Goal: Navigation & Orientation: Find specific page/section

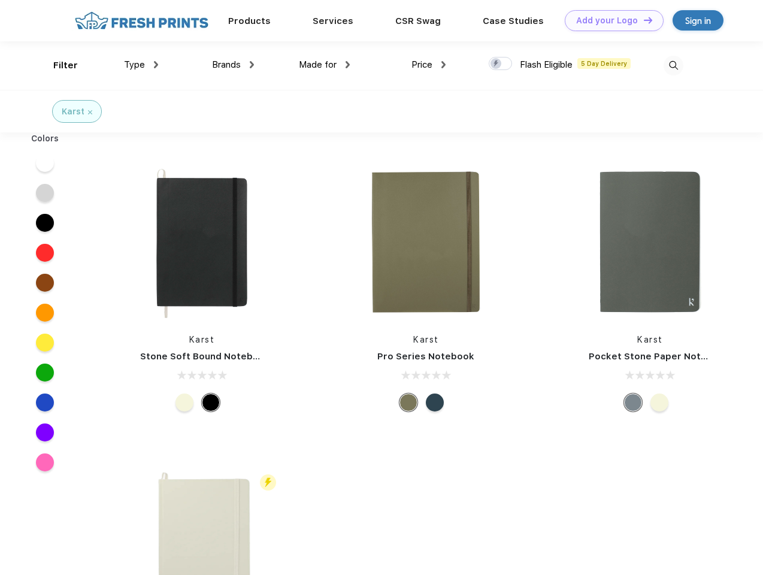
click at [609, 20] on link "Add your Logo Design Tool" at bounding box center [614, 20] width 99 height 21
click at [0, 0] on div "Design Tool" at bounding box center [0, 0] width 0 height 0
click at [642, 20] on link "Add your Logo Design Tool" at bounding box center [614, 20] width 99 height 21
click at [57, 65] on div "Filter" at bounding box center [65, 66] width 25 height 14
click at [141, 65] on span "Type" at bounding box center [134, 64] width 21 height 11
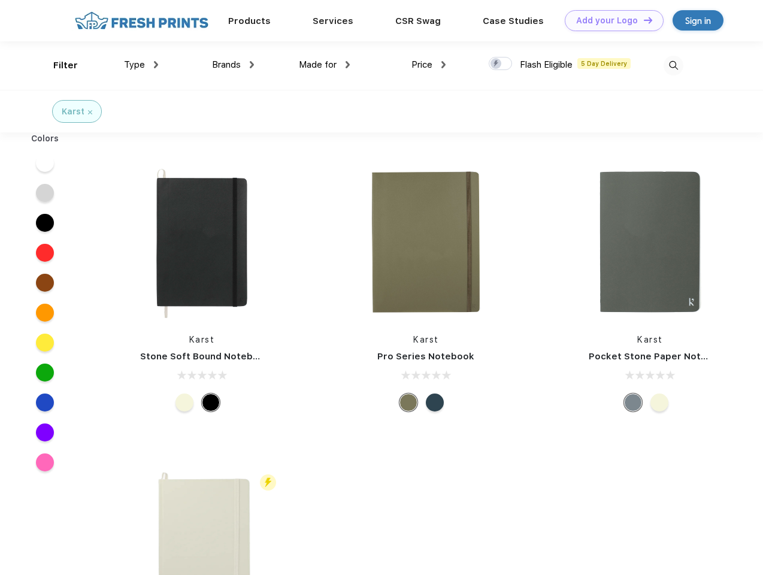
click at [233, 65] on span "Brands" at bounding box center [226, 64] width 29 height 11
click at [324, 65] on span "Made for" at bounding box center [318, 64] width 38 height 11
click at [429, 65] on span "Price" at bounding box center [421, 64] width 21 height 11
click at [500, 64] on div at bounding box center [499, 63] width 23 height 13
click at [496, 64] on input "checkbox" at bounding box center [492, 60] width 8 height 8
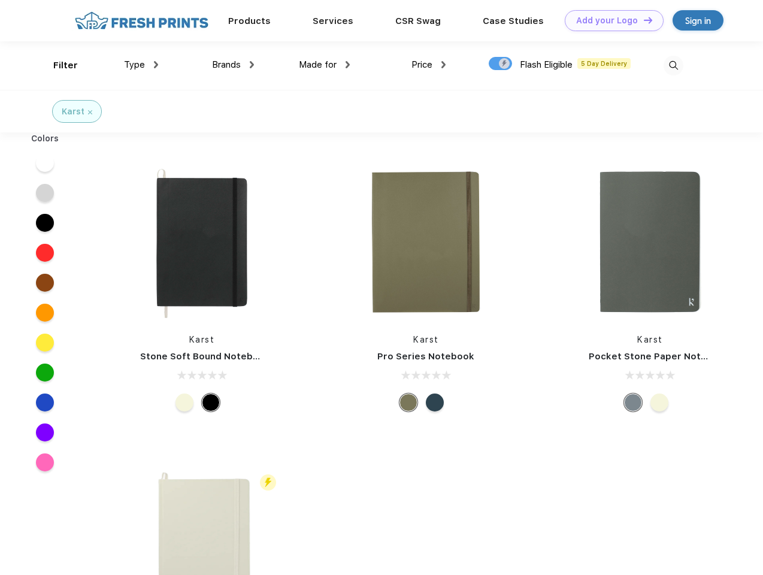
checkbox input "true"
